Goal: Information Seeking & Learning: Learn about a topic

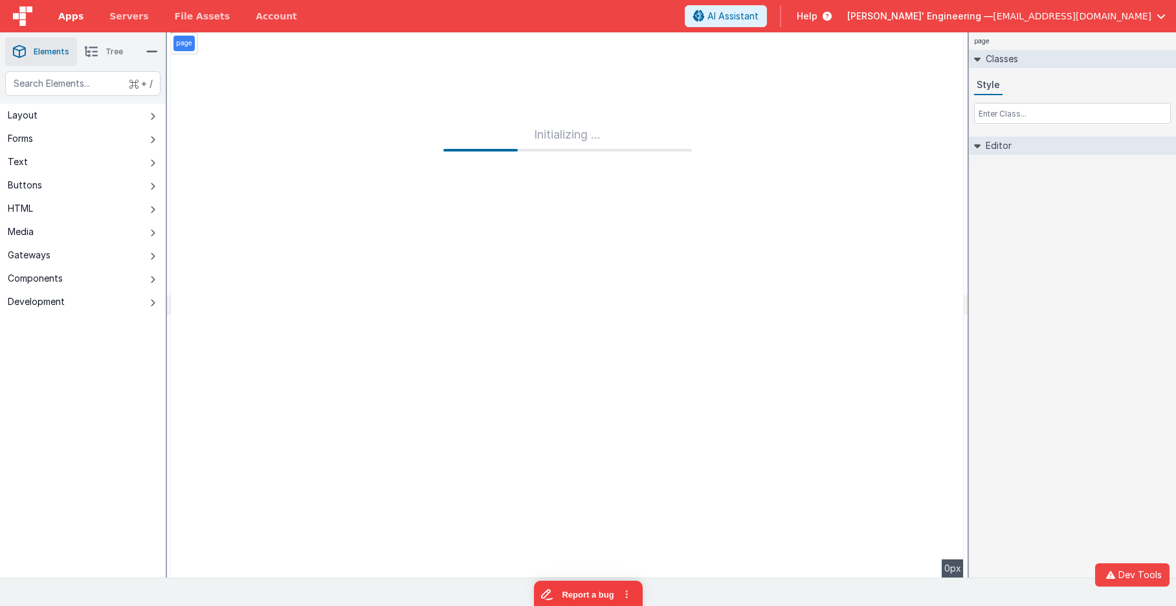
click at [67, 16] on span "Apps" at bounding box center [70, 16] width 25 height 13
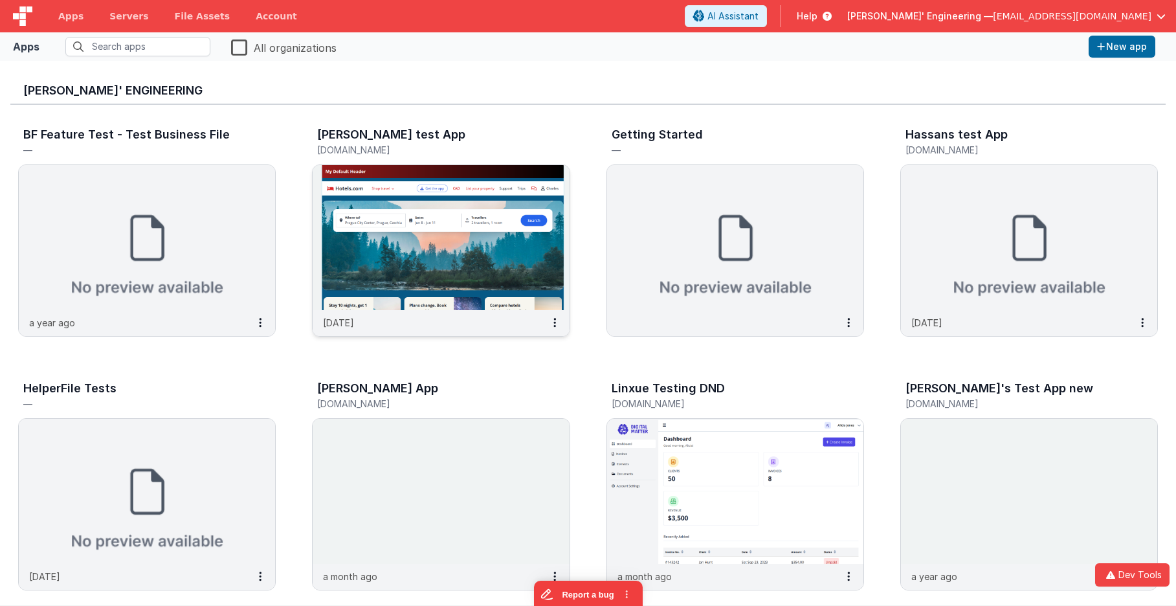
click at [435, 203] on img at bounding box center [441, 237] width 256 height 145
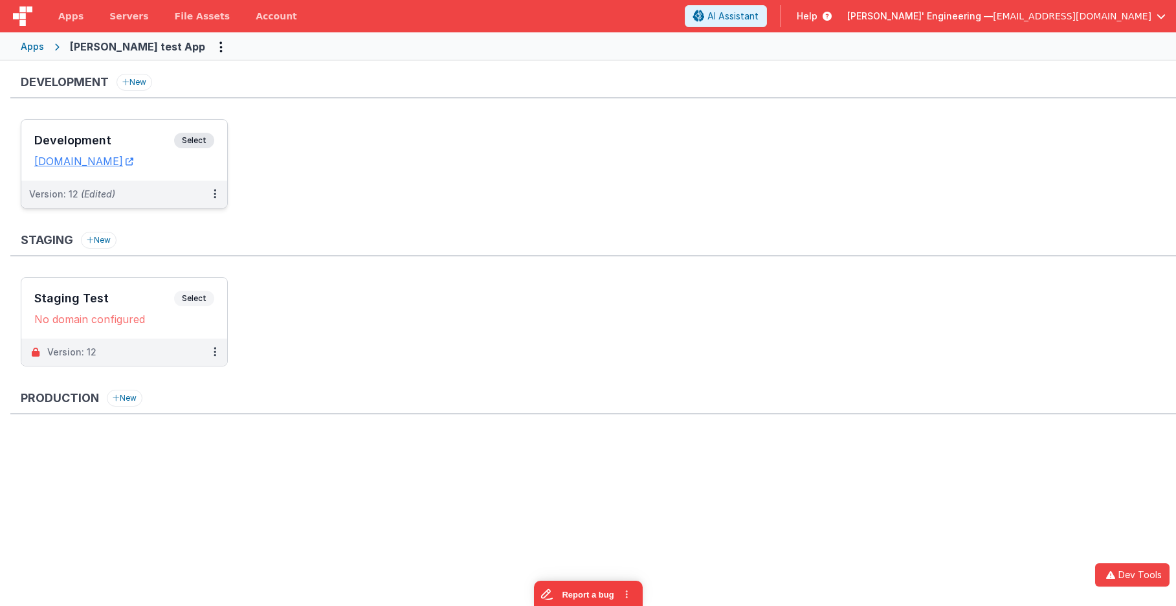
click at [222, 136] on div "Development Select URLs charlesguidev.fmbetterforms.com" at bounding box center [124, 150] width 206 height 61
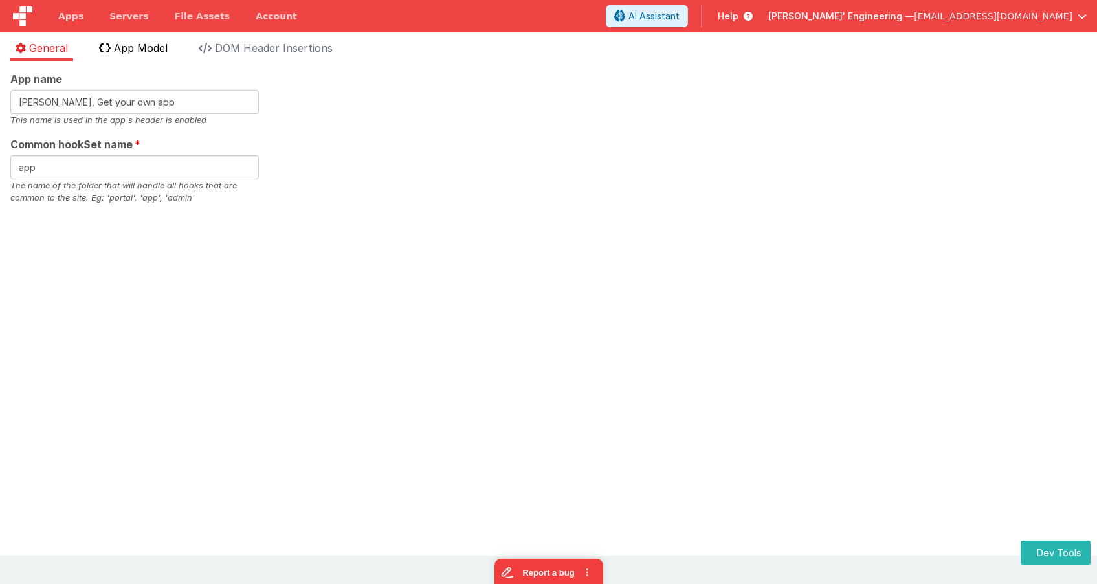
click at [155, 45] on span "App Model" at bounding box center [141, 47] width 54 height 13
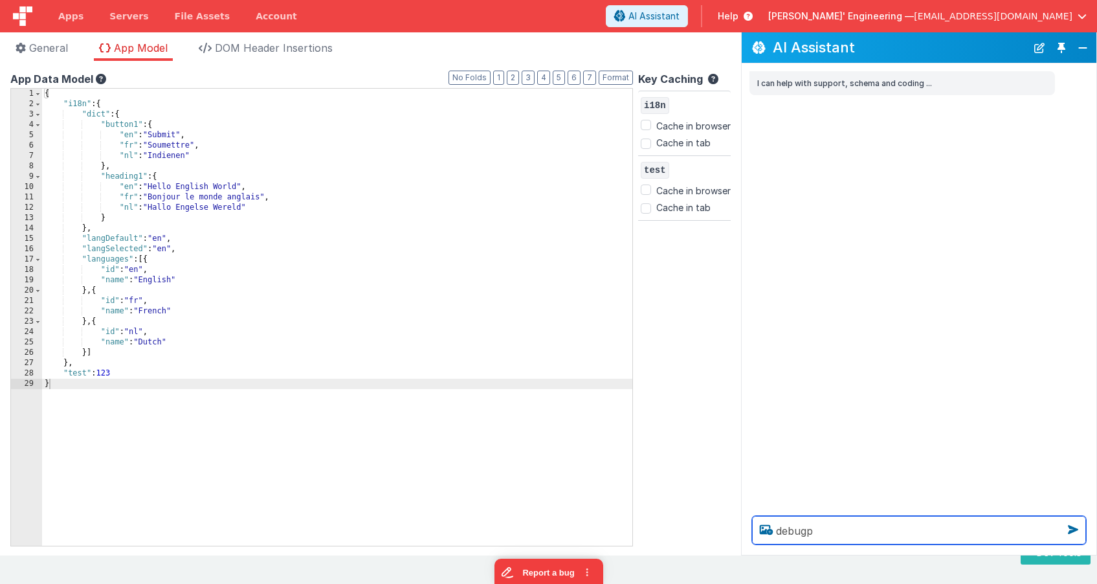
type textarea "debugp"
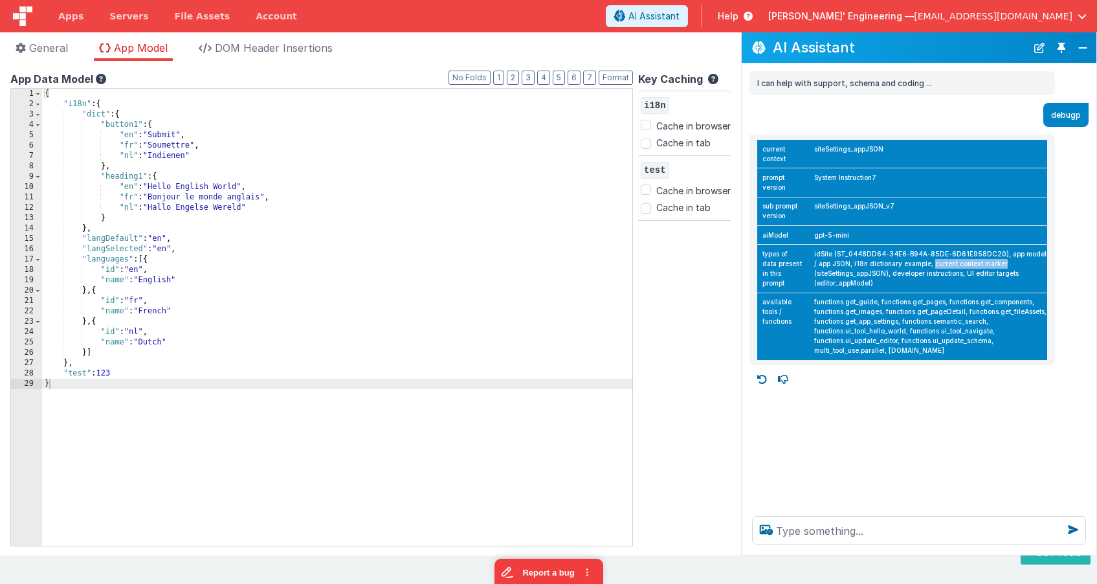
drag, startPoint x: 998, startPoint y: 263, endPoint x: 927, endPoint y: 263, distance: 71.2
click at [927, 264] on td "idSite (ST_0448DD64-34E6-B94A-85DE-6D61E958DC20), app model / app JSON, i18n di…" at bounding box center [928, 269] width 238 height 48
copy td "current context marker"
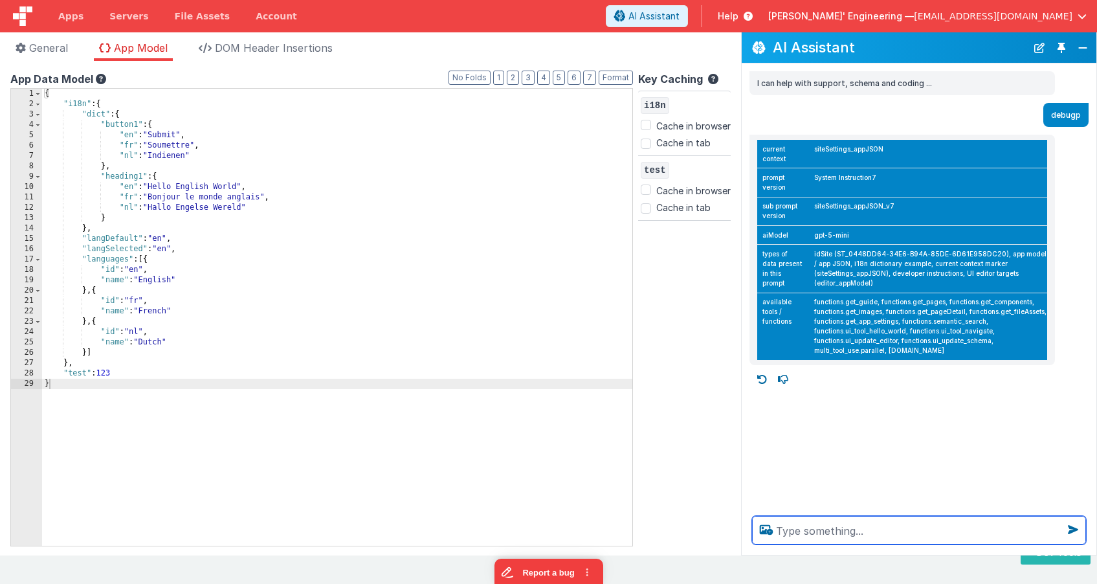
click at [800, 523] on textarea at bounding box center [919, 530] width 334 height 28
paste textarea "current context marker"
type textarea "what is: current context marker"
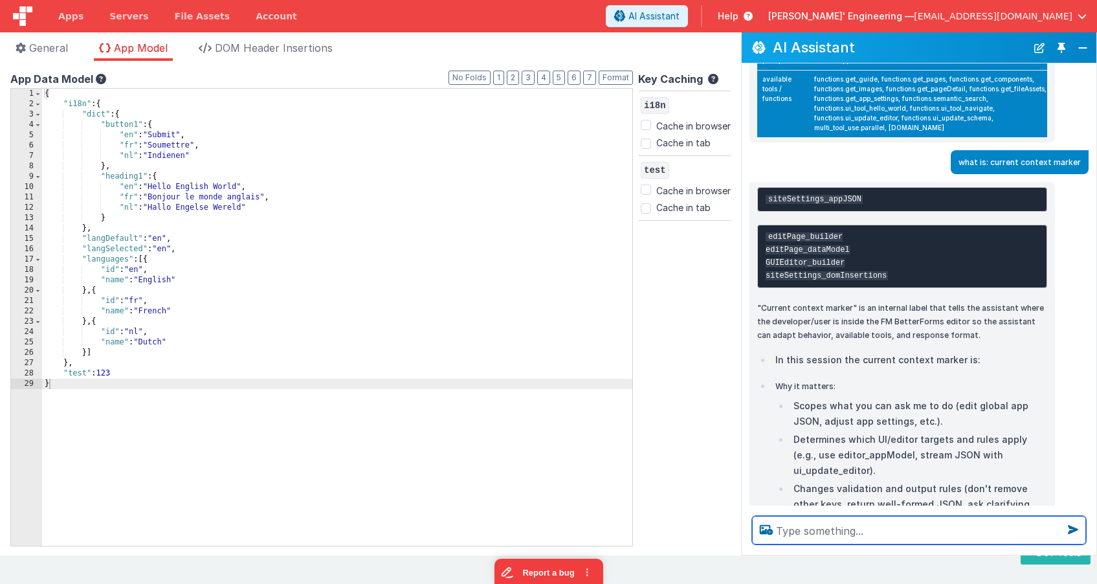
scroll to position [224, 0]
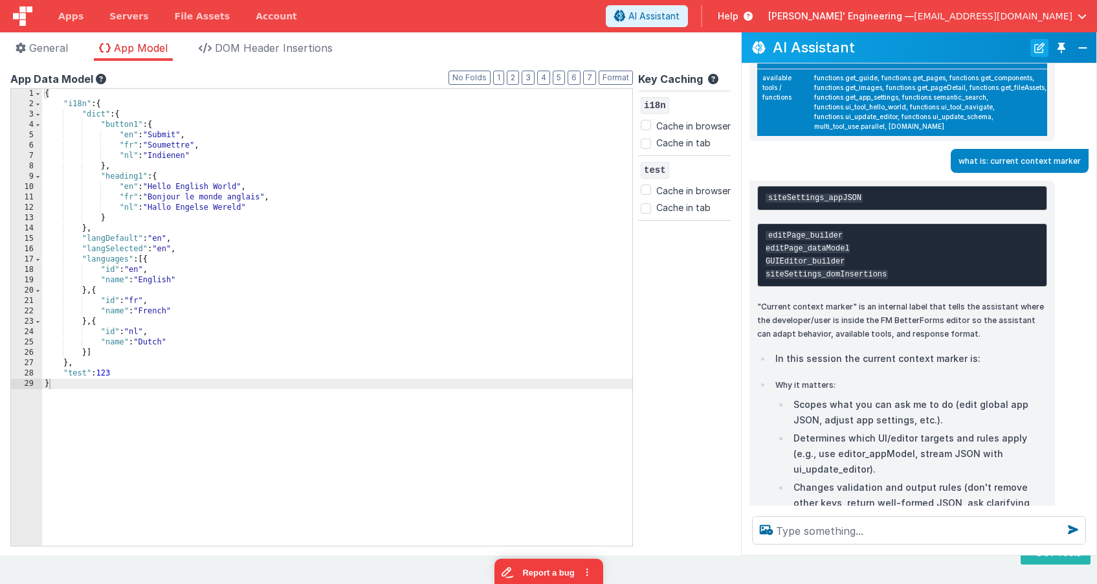
click at [1037, 44] on button "New Chat" at bounding box center [1039, 48] width 18 height 18
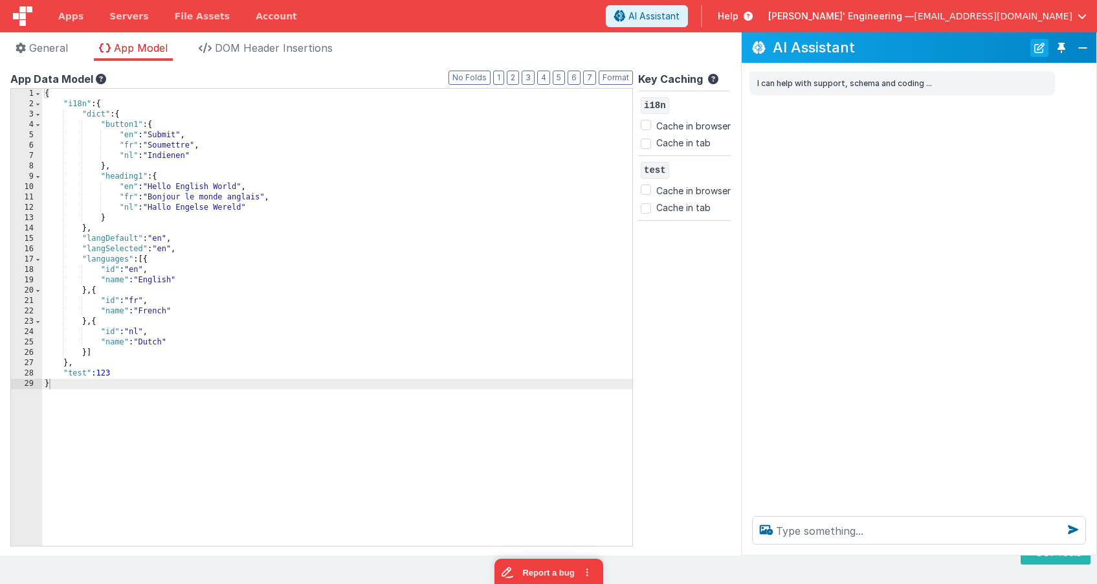
scroll to position [0, 0]
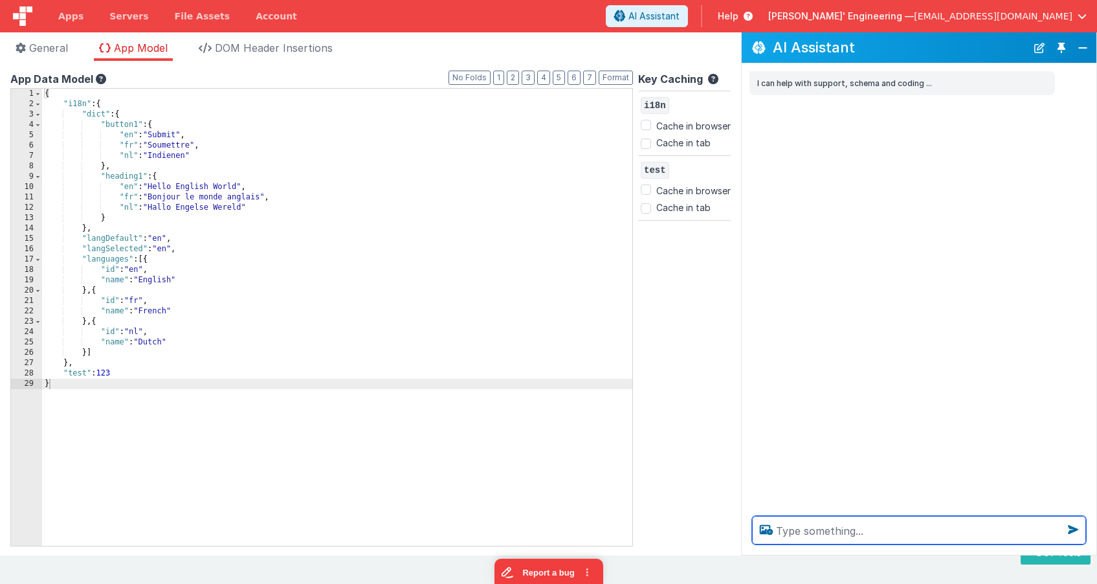
click at [850, 525] on textarea at bounding box center [919, 530] width 334 height 28
type textarea "add dutch to this"
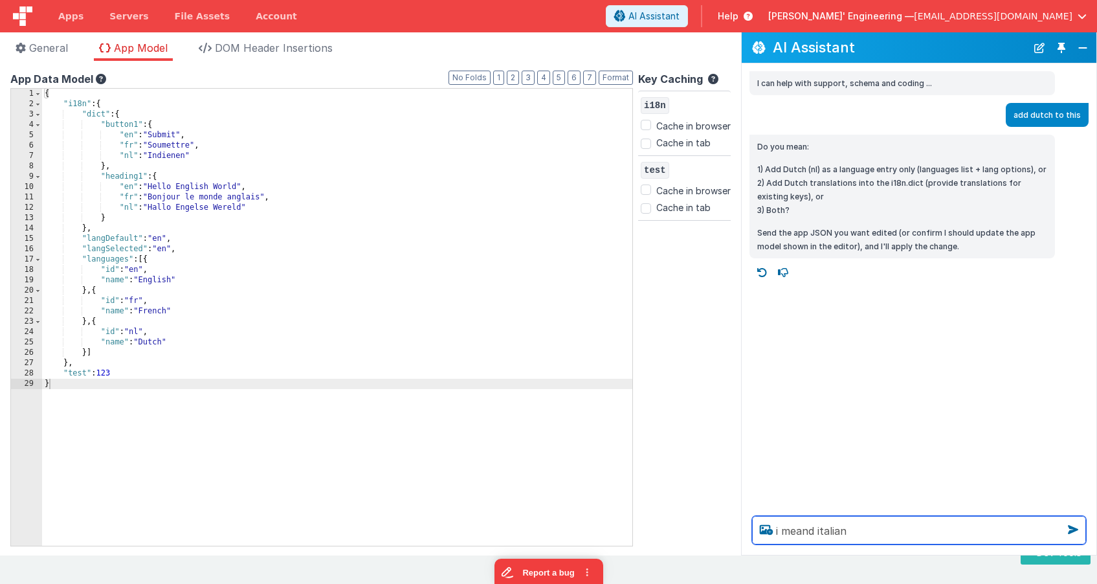
type textarea "i meand italian"
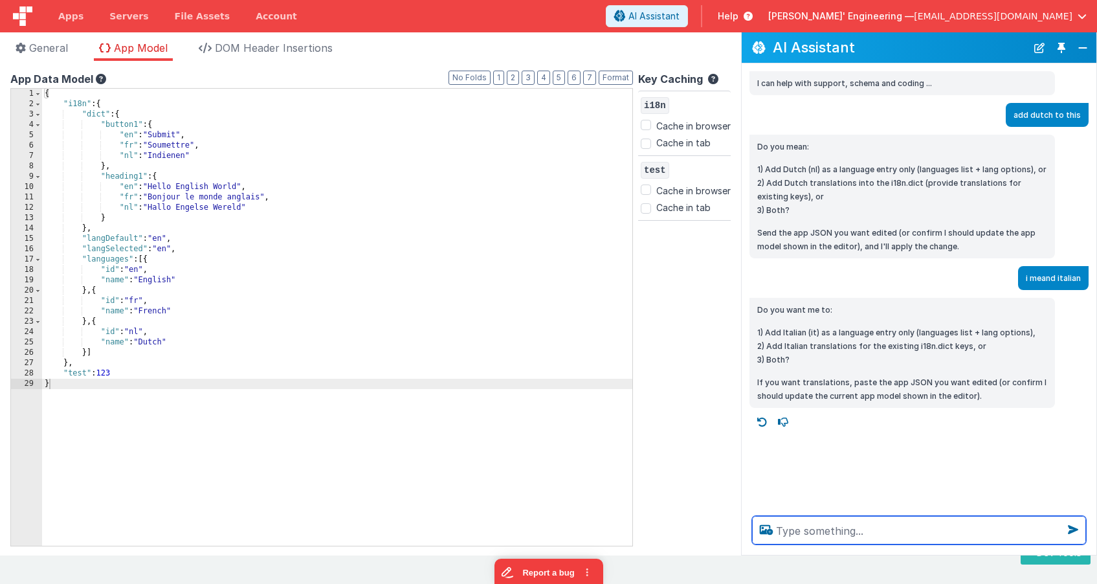
click at [857, 526] on textarea at bounding box center [919, 530] width 334 height 28
type textarea "add translations"
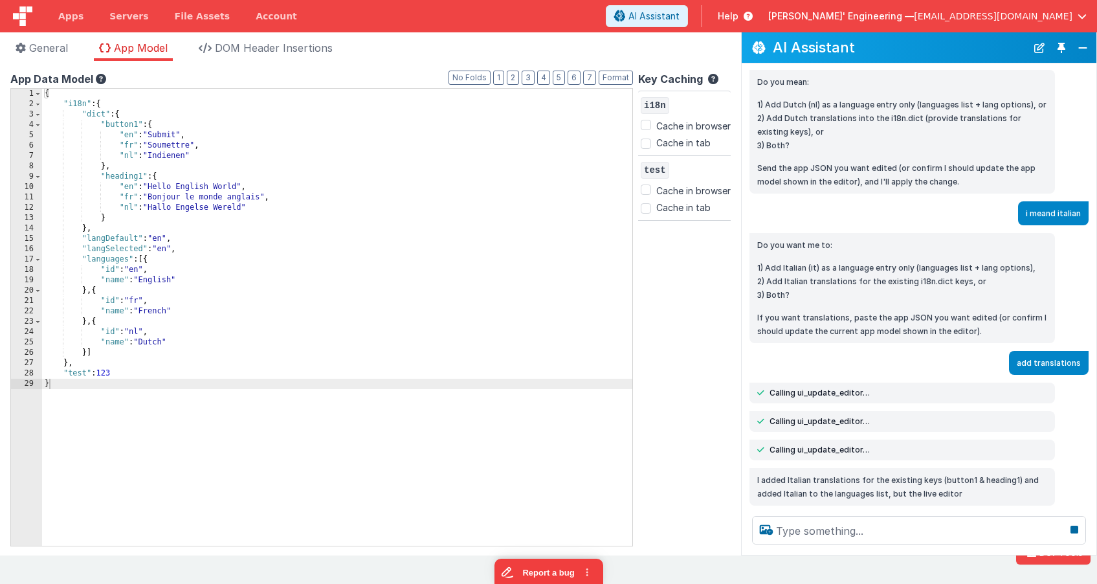
scroll to position [101, 0]
